Goal: Register for event/course

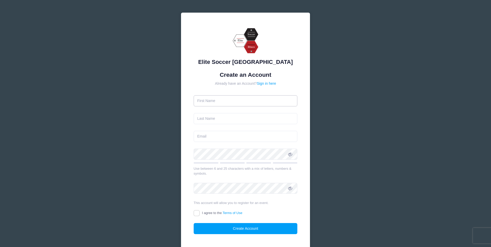
click at [236, 103] on input "text" at bounding box center [246, 100] width 104 height 11
type input "Ivy"
type input "[PERSON_NAME]"
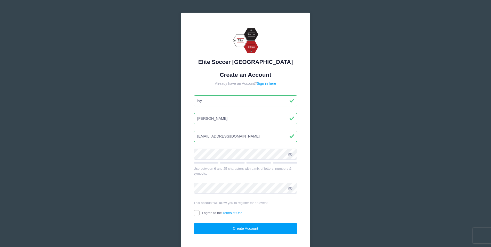
type input "[EMAIL_ADDRESS][DOMAIN_NAME]"
click at [290, 153] on icon at bounding box center [290, 154] width 4 height 4
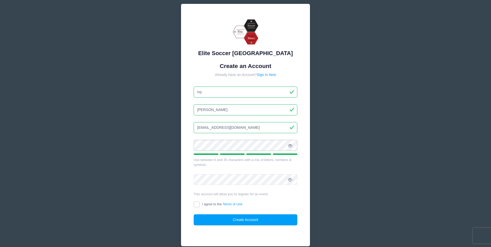
scroll to position [12, 0]
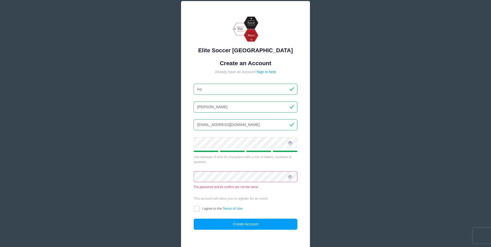
click at [292, 175] on icon at bounding box center [290, 177] width 4 height 4
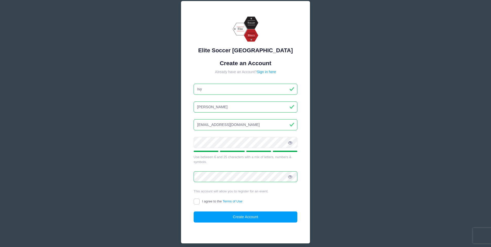
click at [198, 203] on input "I agree to the Terms of Use" at bounding box center [197, 202] width 6 height 6
checkbox input "true"
click at [243, 215] on button "Create Account" at bounding box center [246, 217] width 104 height 11
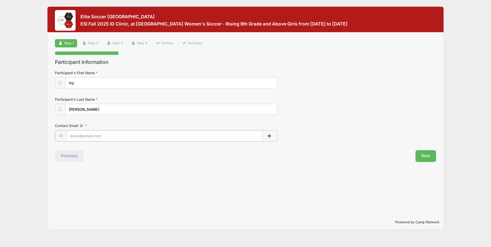
click at [140, 134] on input "Contact Email" at bounding box center [164, 135] width 196 height 11
type input "[EMAIL_ADDRESS][DOMAIN_NAME]"
click at [427, 155] on button "Next" at bounding box center [425, 156] width 21 height 12
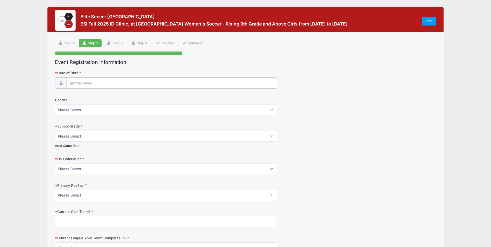
click at [181, 84] on input "Date of Birth" at bounding box center [171, 83] width 211 height 11
click at [75, 83] on input "Date of Birth" at bounding box center [171, 83] width 211 height 11
click at [73, 97] on icon at bounding box center [73, 96] width 3 height 3
select select "6"
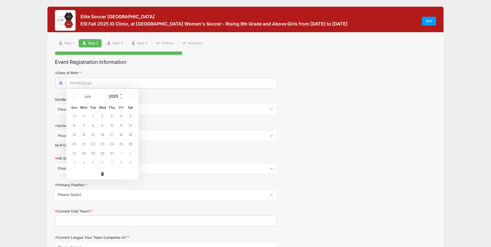
click at [120, 95] on span at bounding box center [121, 94] width 4 height 4
click at [120, 98] on span at bounding box center [121, 98] width 4 height 4
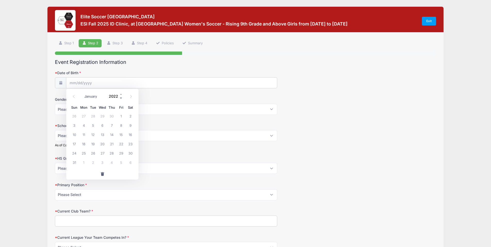
click at [120, 98] on span at bounding box center [121, 98] width 4 height 4
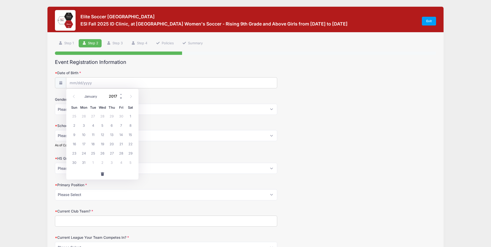
click at [120, 98] on span at bounding box center [121, 98] width 4 height 4
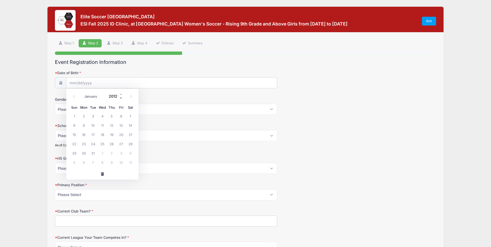
click at [120, 98] on span at bounding box center [121, 98] width 4 height 4
type input "2009"
click at [72, 97] on icon at bounding box center [73, 96] width 3 height 3
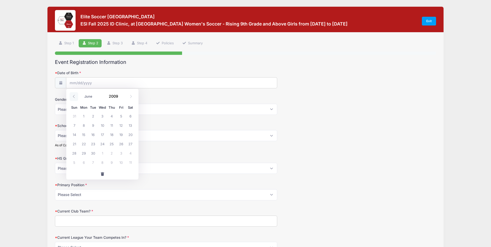
click at [72, 97] on icon at bounding box center [73, 96] width 3 height 3
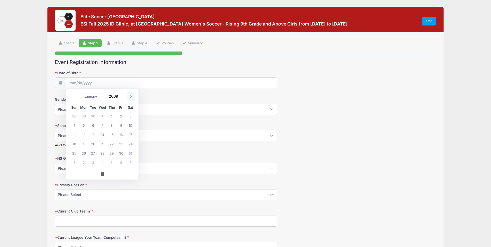
click at [131, 97] on icon at bounding box center [130, 96] width 3 height 3
select select "1"
click at [93, 116] on span "3" at bounding box center [92, 115] width 9 height 9
type input "[DATE]"
select select "[DEMOGRAPHIC_DATA]"
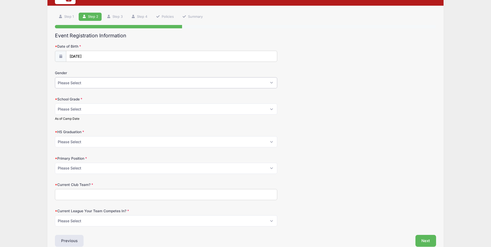
scroll to position [31, 0]
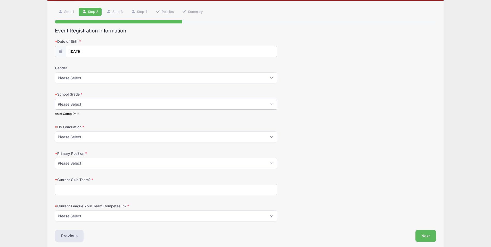
select select "Junior"
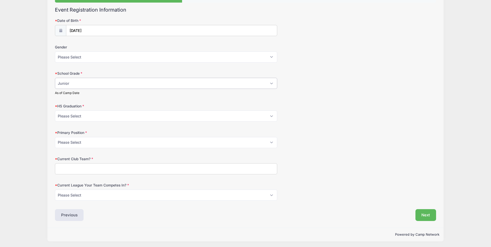
scroll to position [52, 0]
select select "2027"
select select "Wide Defender"
click at [122, 169] on input "Current Club Team?" at bounding box center [166, 169] width 222 height 11
type input "LA Breakers G09 ECNL"
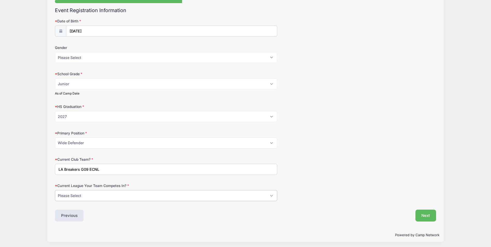
select select "ECNL"
click at [424, 214] on button "Next" at bounding box center [425, 216] width 21 height 12
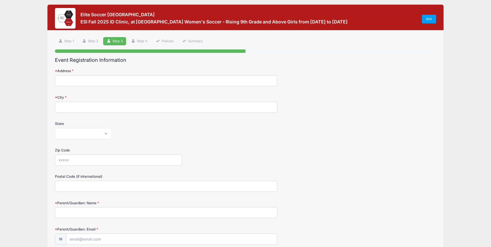
scroll to position [0, 0]
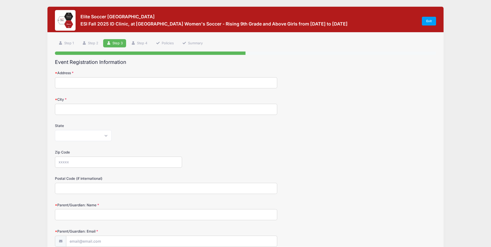
click at [188, 87] on input "Address" at bounding box center [166, 82] width 222 height 11
type input "[STREET_ADDRESS]"
type input "[GEOGRAPHIC_DATA]"
select select "CA"
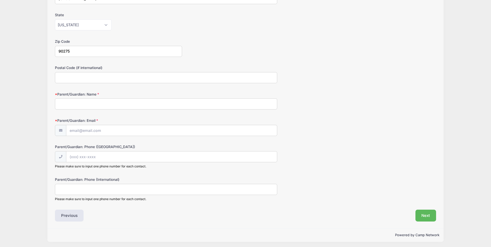
scroll to position [111, 0]
type input "90275"
click at [124, 104] on input "Parent/Guardian: Name" at bounding box center [166, 104] width 222 height 11
type input "[PERSON_NAME]"
type input "[EMAIL_ADDRESS][DOMAIN_NAME]"
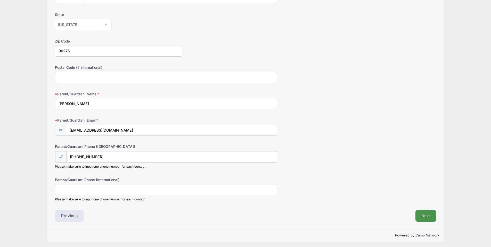
type input "[PHONE_NUMBER]"
click at [430, 214] on button "Next" at bounding box center [425, 216] width 21 height 12
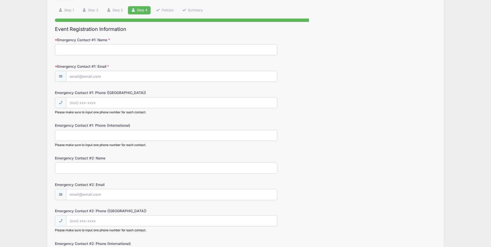
scroll to position [0, 0]
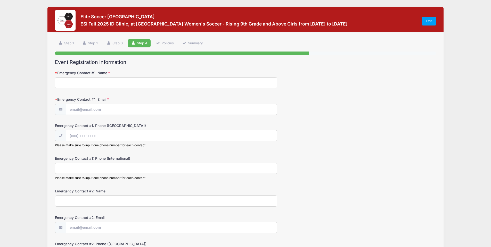
click at [143, 87] on input "Emergency Contact #1: Name" at bounding box center [166, 82] width 222 height 11
type input "[PERSON_NAME]"
type input "[EMAIL_ADDRESS][DOMAIN_NAME]"
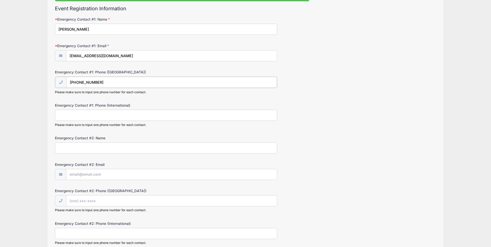
scroll to position [56, 0]
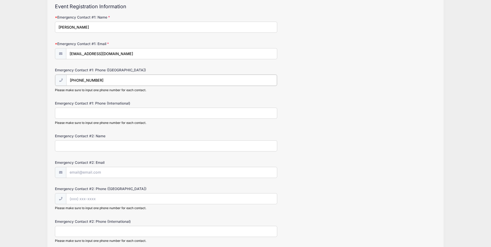
type input "[PHONE_NUMBER]"
click at [153, 145] on input "Emergency Contact #2: Name" at bounding box center [166, 145] width 222 height 11
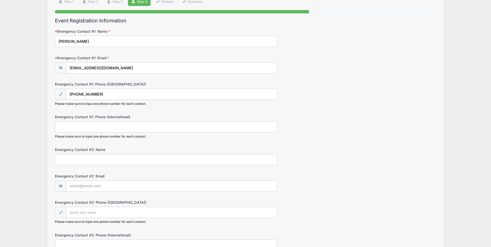
scroll to position [43, 0]
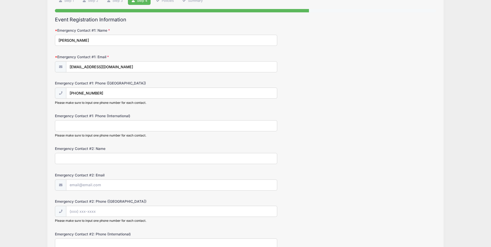
drag, startPoint x: 68, startPoint y: 40, endPoint x: 53, endPoint y: 39, distance: 15.0
click at [53, 38] on div "Step 4 /7 Step 1 Step 2 Step 3 Step 4 Policies Summary Participant Information …" at bounding box center [245, 185] width 396 height 390
type input "[PERSON_NAME]"
drag, startPoint x: 119, startPoint y: 68, endPoint x: 54, endPoint y: 64, distance: 64.8
click at [54, 64] on div "Step 4 /7 Step 1 Step 2 Step 3 Step 4 Policies Summary Participant Information …" at bounding box center [245, 185] width 396 height 391
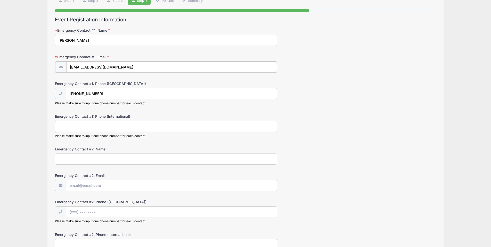
type input "[EMAIL_ADDRESS][DOMAIN_NAME]"
type input "[PHONE_NUMBER]"
click at [83, 155] on input "Emergency Contact #2: Name" at bounding box center [166, 158] width 222 height 11
type input "[PERSON_NAME]"
type input "[EMAIL_ADDRESS][DOMAIN_NAME]"
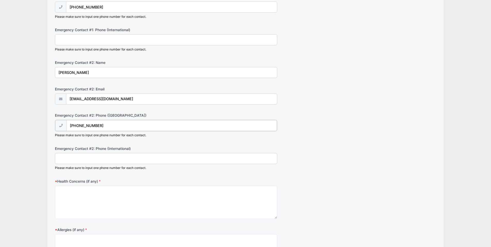
scroll to position [132, 0]
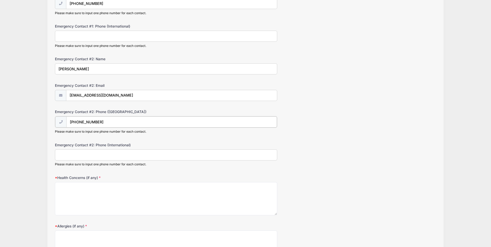
type input "[PHONE_NUMBER]"
click at [125, 191] on textarea "Health Concerns (if any)" at bounding box center [166, 198] width 222 height 33
type textarea "Allergic to [MEDICAL_DATA]"
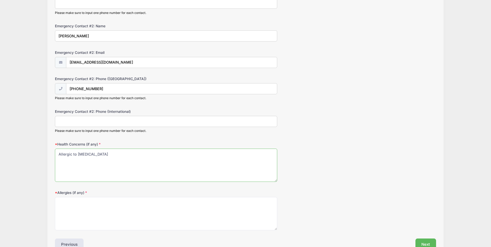
scroll to position [173, 0]
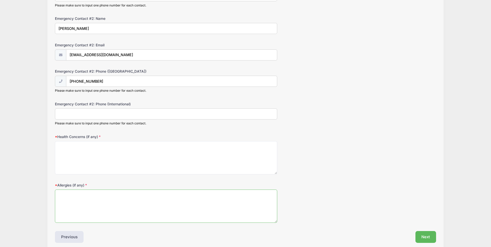
click at [93, 205] on textarea "Allergies (if any)" at bounding box center [166, 206] width 222 height 33
paste textarea "Allergic to [MEDICAL_DATA]"
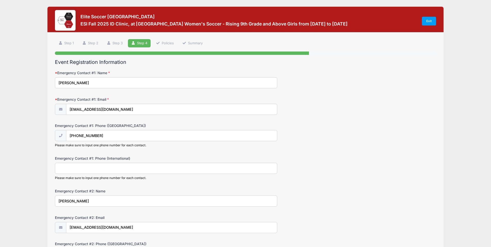
scroll to position [0, 0]
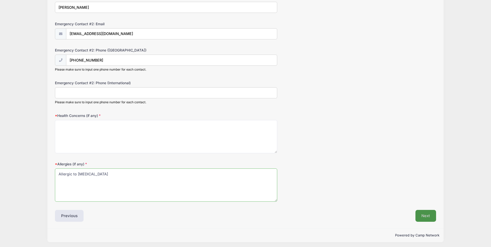
type textarea "Allergic to [MEDICAL_DATA]"
click at [421, 213] on button "Next" at bounding box center [425, 216] width 21 height 12
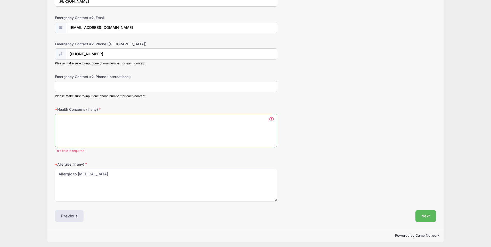
click at [202, 131] on textarea "Health Concerns (if any)" at bounding box center [166, 130] width 222 height 33
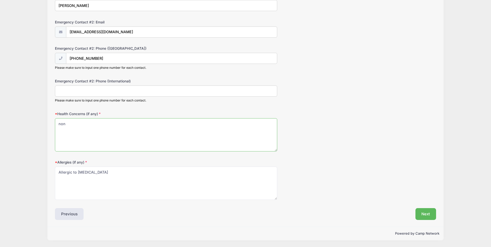
scroll to position [194, 0]
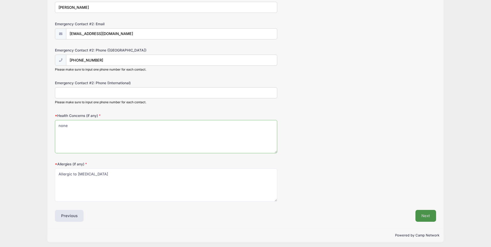
type textarea "none"
click at [430, 214] on button "Next" at bounding box center [425, 216] width 21 height 12
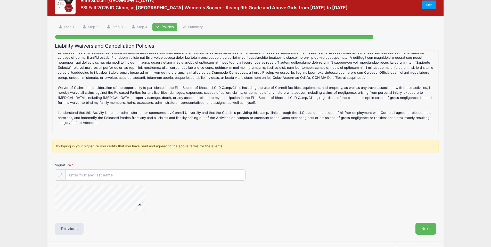
scroll to position [22, 0]
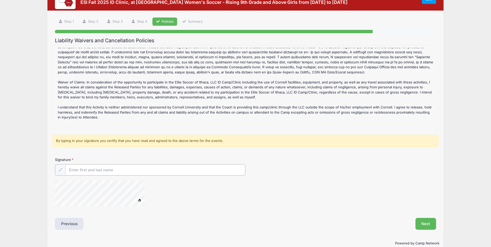
click at [167, 169] on input "Signature" at bounding box center [155, 169] width 180 height 11
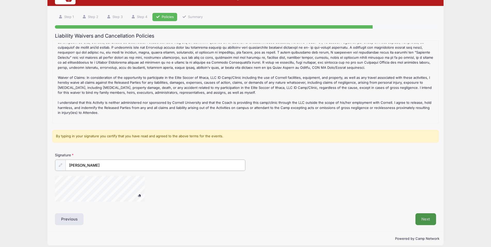
type input "[PERSON_NAME]"
click at [421, 214] on button "Next" at bounding box center [425, 219] width 21 height 12
click at [429, 215] on button "Next" at bounding box center [425, 219] width 21 height 12
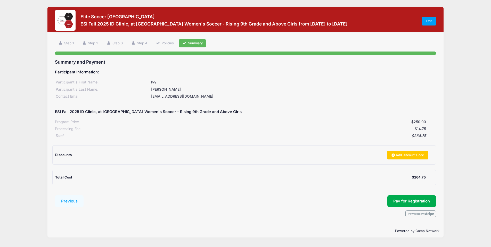
scroll to position [0, 0]
click at [409, 201] on span "Pay for Registration" at bounding box center [411, 201] width 37 height 5
